Goal: Information Seeking & Learning: Learn about a topic

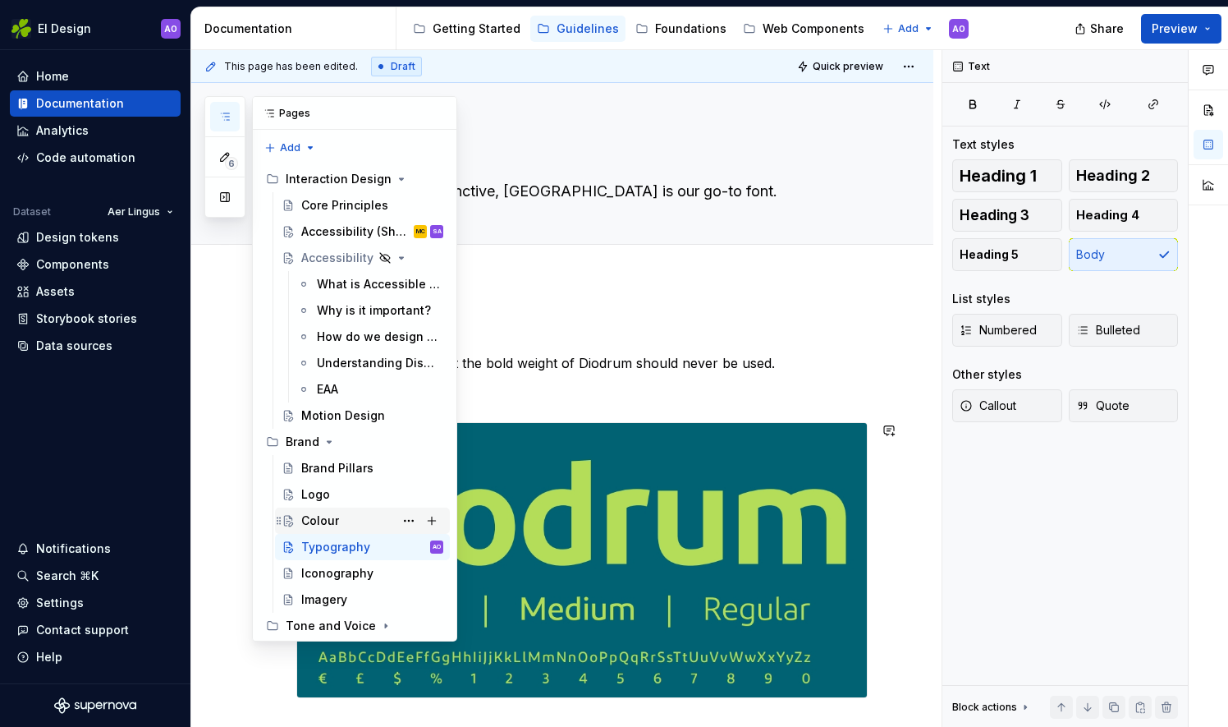
click at [337, 523] on div "Colour" at bounding box center [372, 520] width 142 height 23
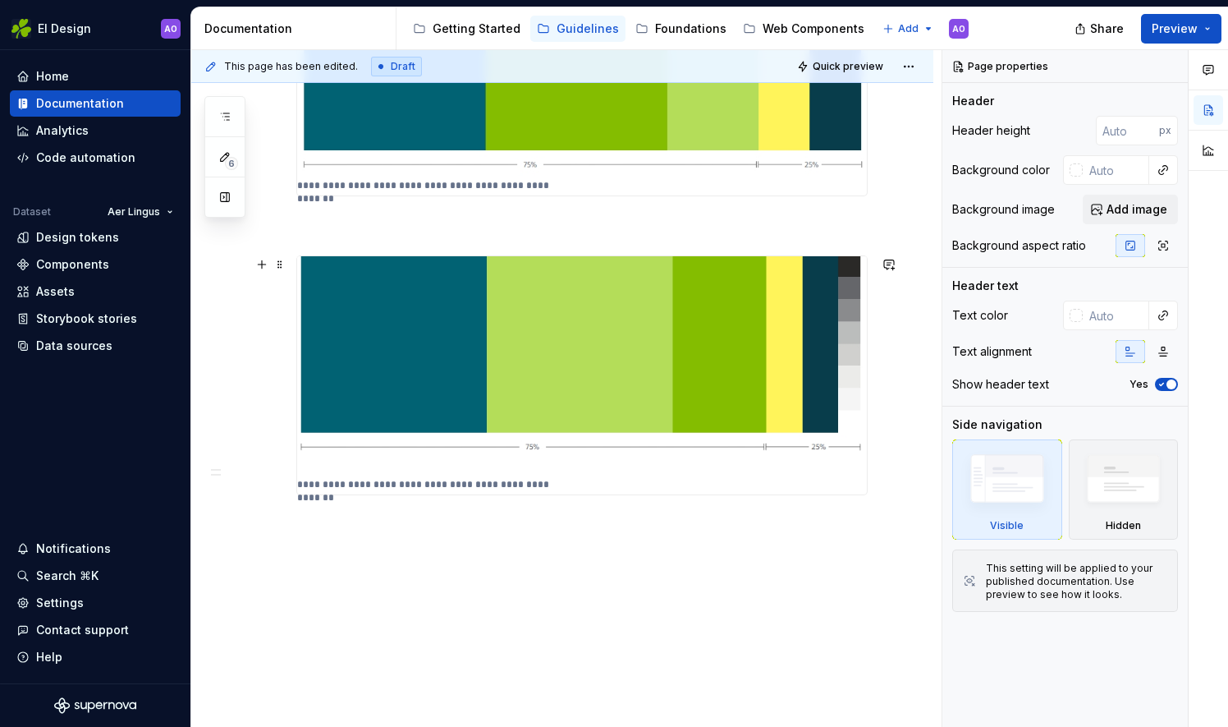
scroll to position [1402, 0]
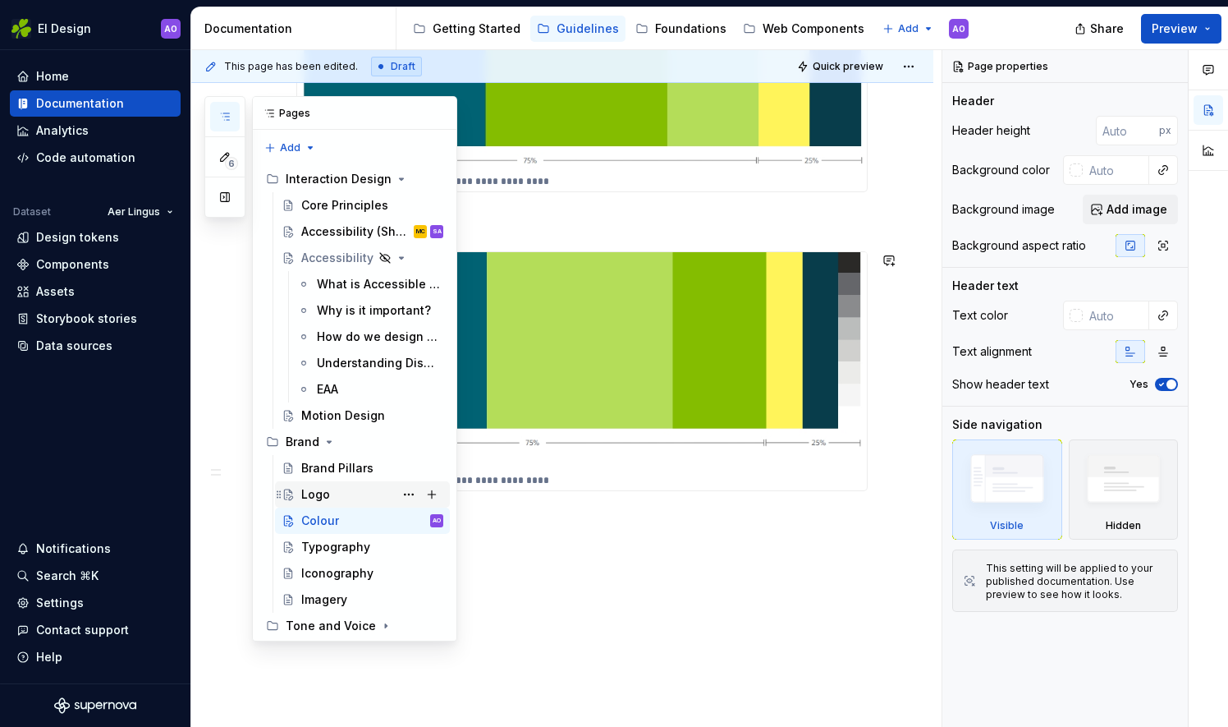
click at [354, 488] on div "Logo" at bounding box center [372, 494] width 142 height 23
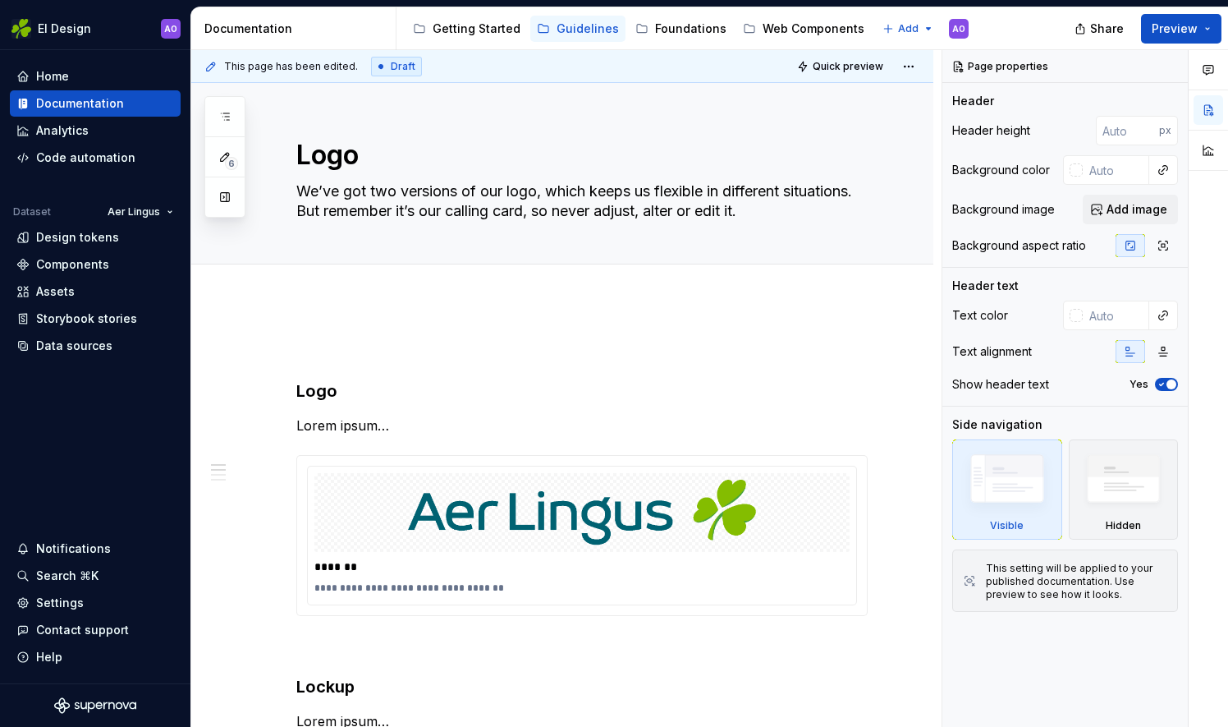
drag, startPoint x: 223, startPoint y: 195, endPoint x: 205, endPoint y: 342, distance: 147.2
click at [205, 342] on div "**********" at bounding box center [566, 388] width 750 height 677
click at [218, 117] on icon "button" at bounding box center [224, 116] width 13 height 13
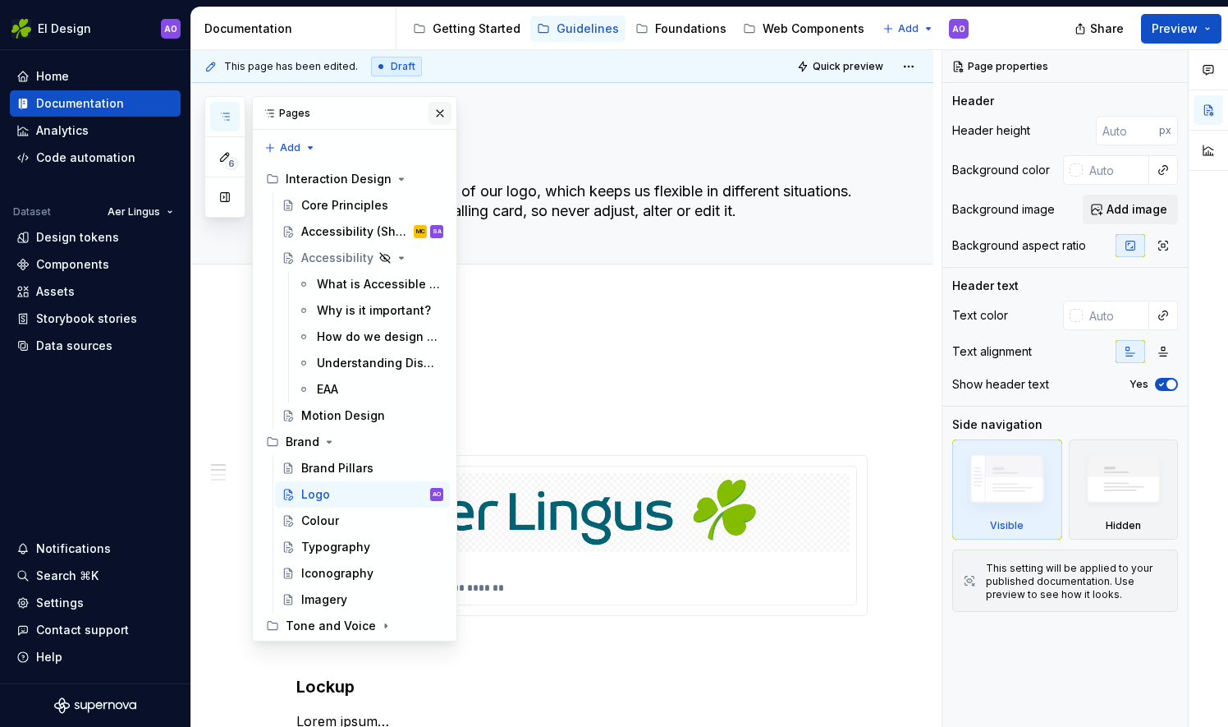
click at [438, 113] on button "button" at bounding box center [440, 113] width 23 height 23
click at [232, 112] on button "button" at bounding box center [225, 117] width 30 height 30
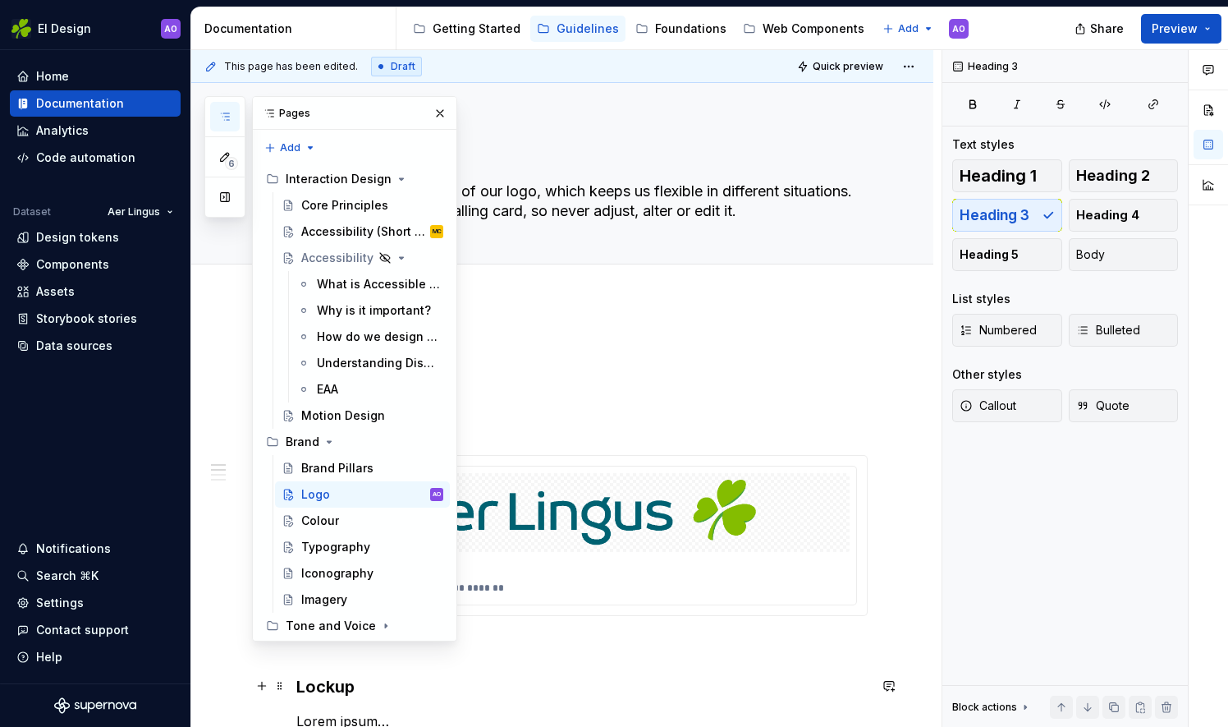
click at [727, 688] on h3 "Lockup" at bounding box center [581, 686] width 571 height 23
click at [772, 221] on textarea "We’ve got two versions of our logo, which keeps us flexible in different situat…" at bounding box center [578, 201] width 571 height 46
click at [766, 240] on div "Logo We’ve got two versions of our logo, which keeps us flexible in different s…" at bounding box center [581, 173] width 571 height 181
click at [438, 102] on button "button" at bounding box center [440, 113] width 23 height 23
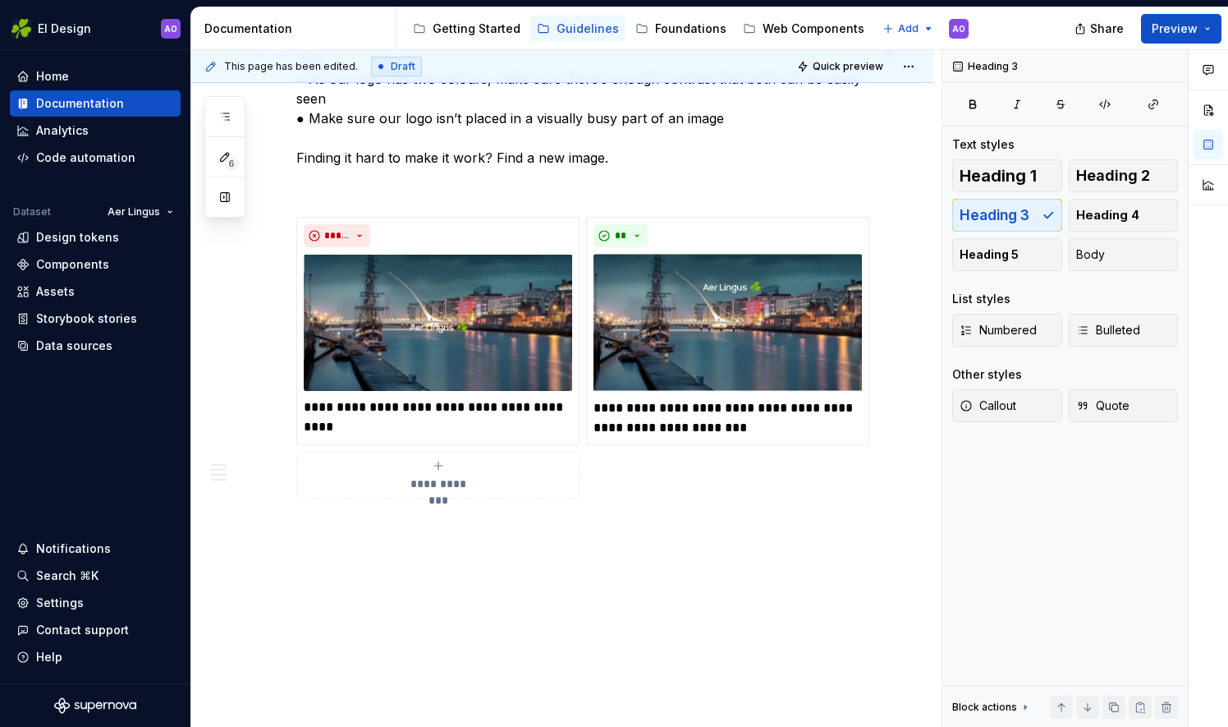
scroll to position [1476, 0]
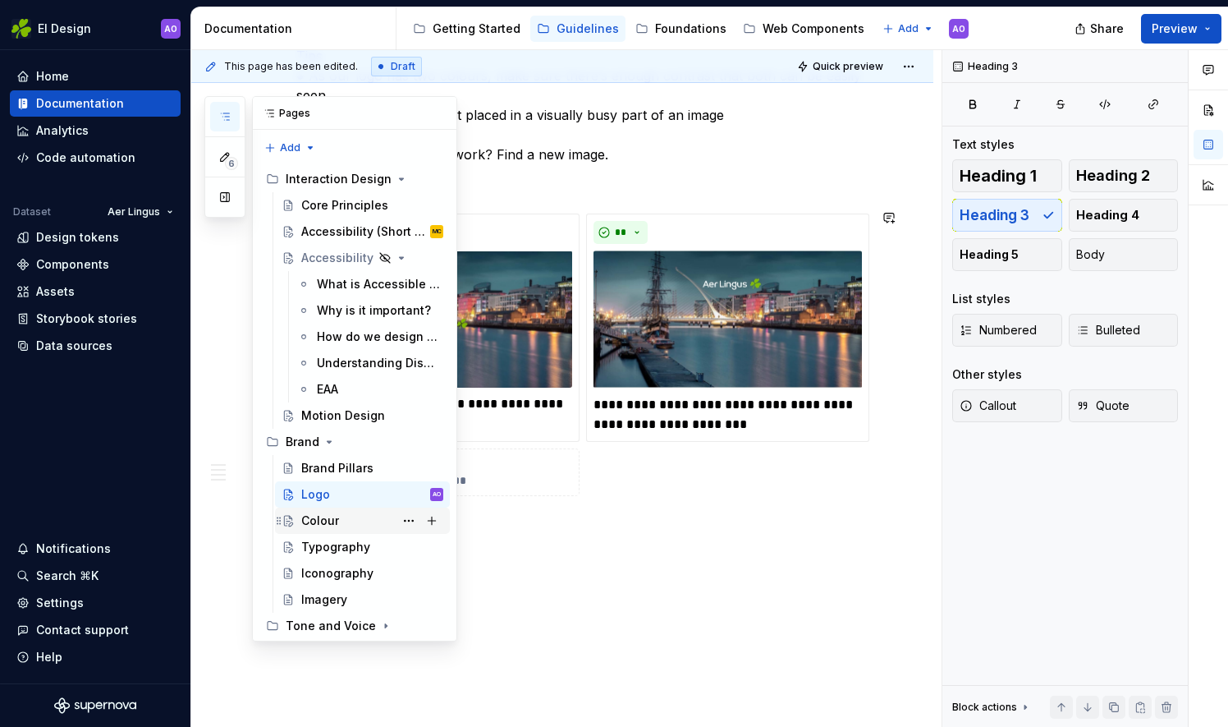
click at [323, 509] on div "Colour" at bounding box center [372, 520] width 142 height 23
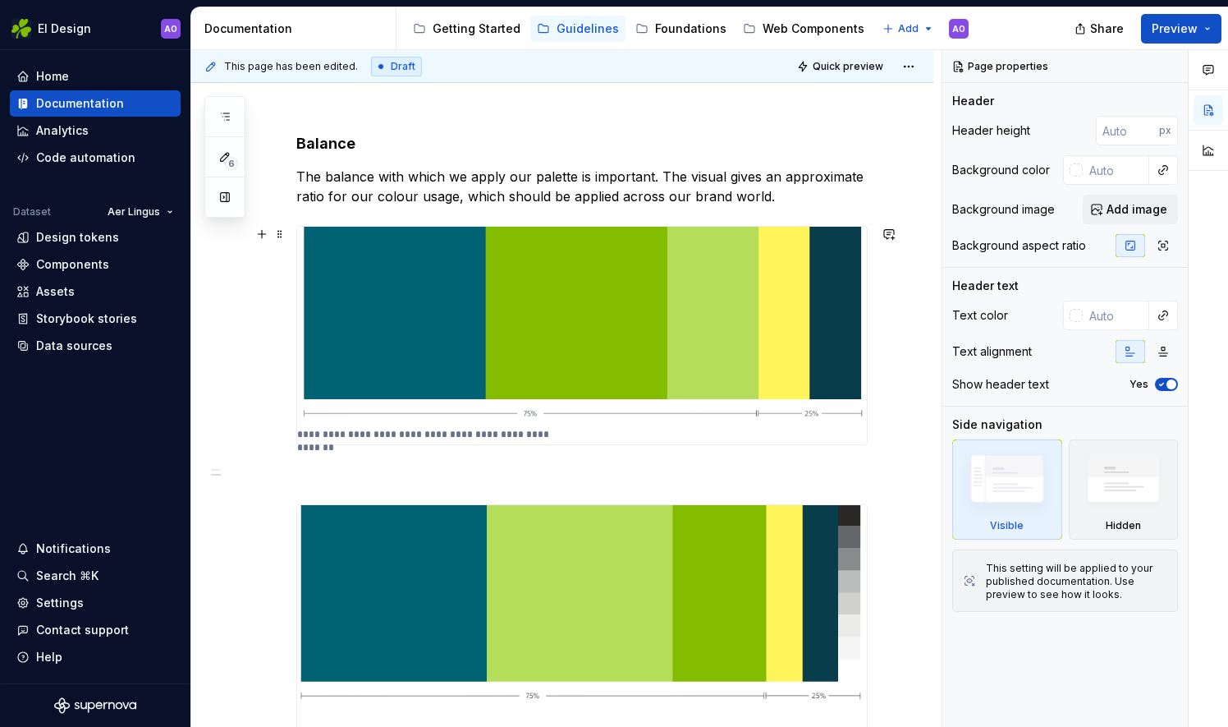
scroll to position [1396, 0]
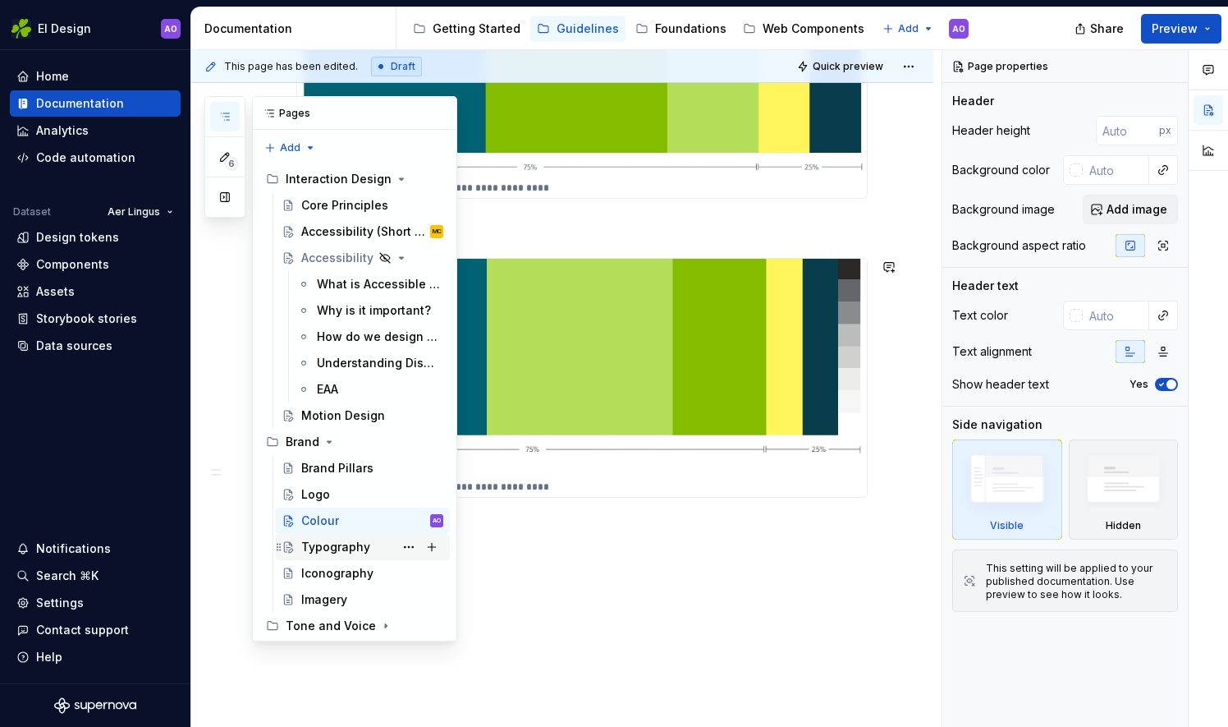
click at [348, 542] on div "Typography" at bounding box center [335, 547] width 69 height 16
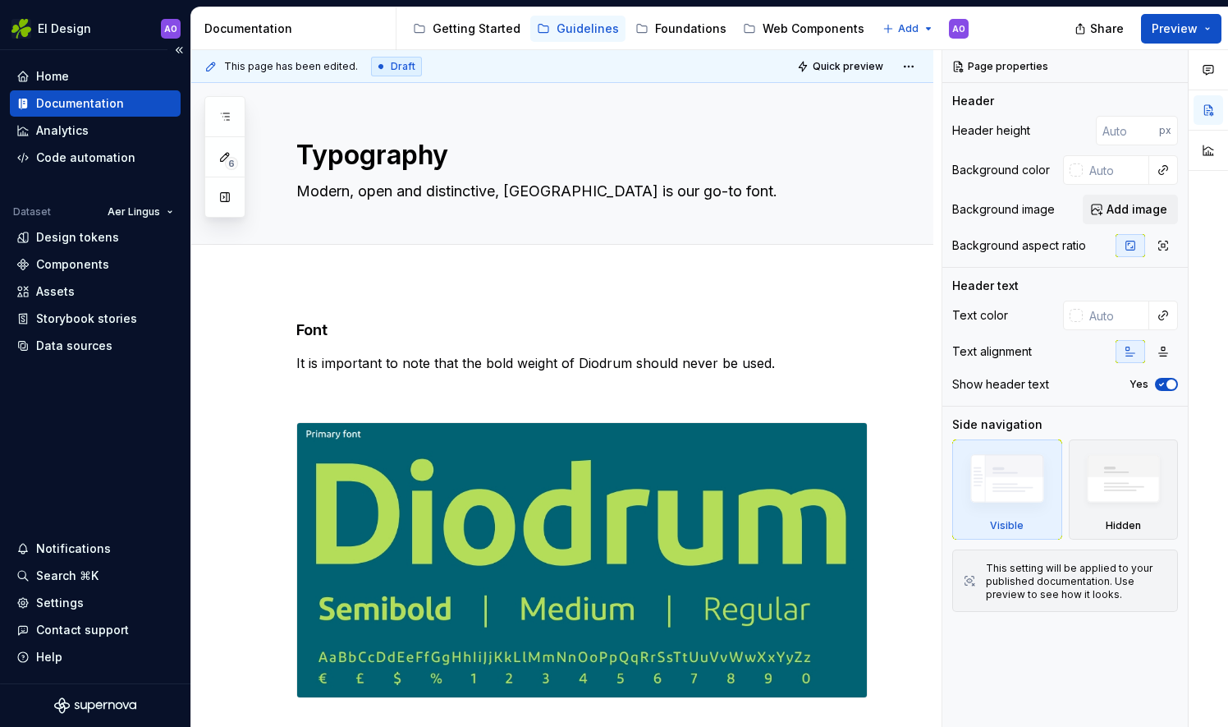
click at [120, 97] on div "Documentation" at bounding box center [95, 103] width 158 height 16
type textarea "*"
